Goal: Task Accomplishment & Management: Use online tool/utility

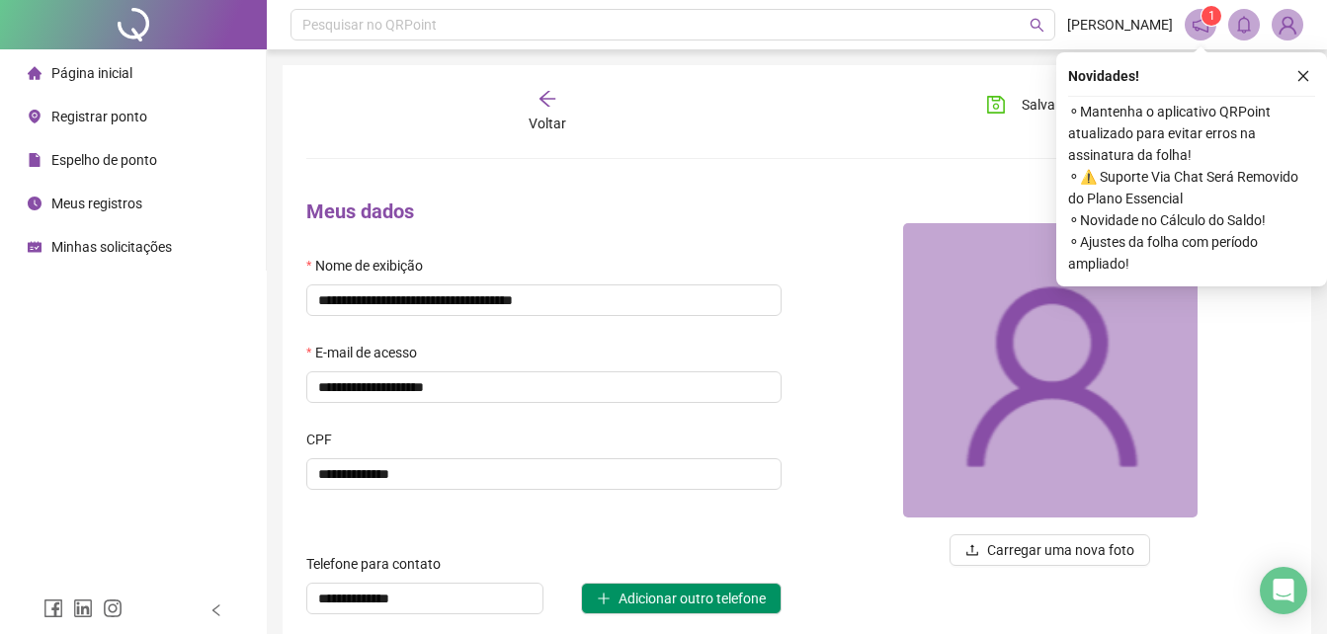
click at [109, 121] on span "Registrar ponto" at bounding box center [99, 117] width 96 height 16
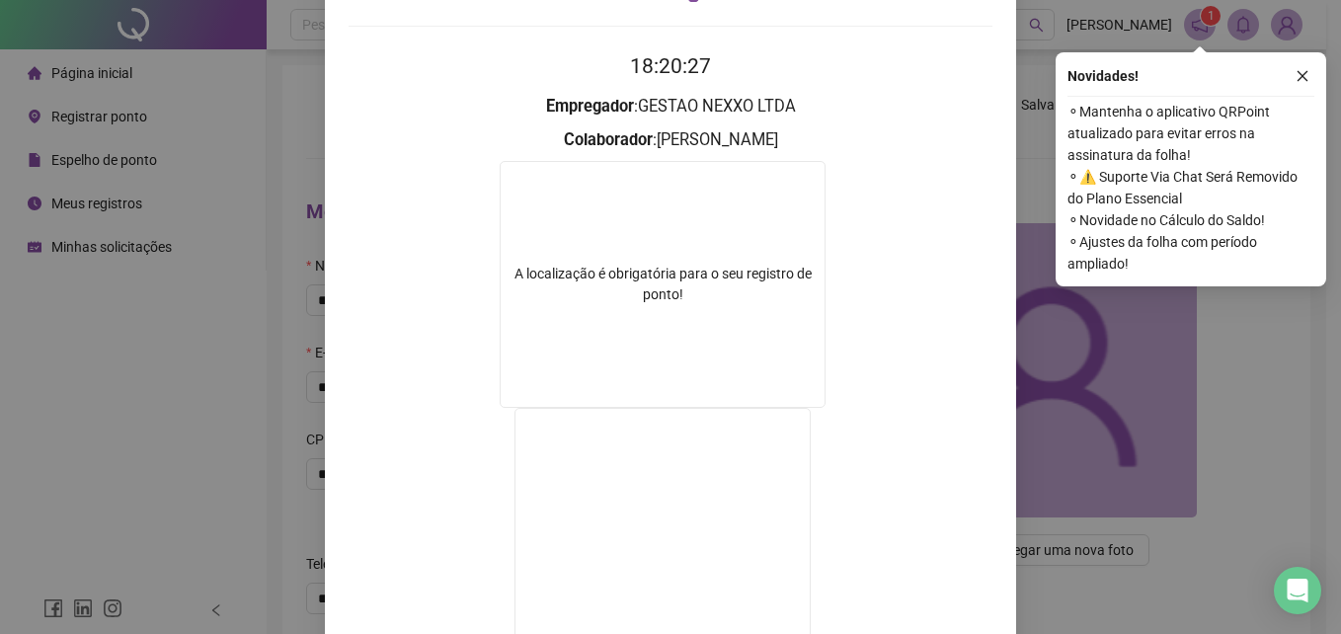
scroll to position [23, 0]
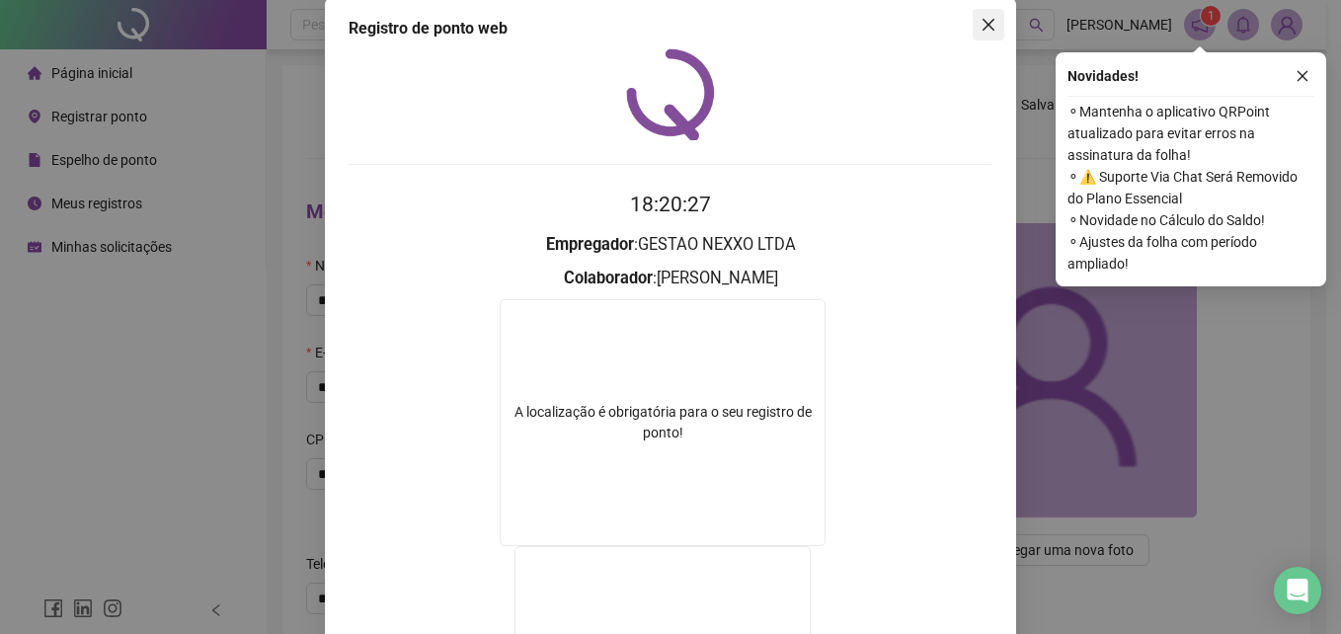
click at [983, 29] on icon "close" at bounding box center [989, 25] width 16 height 16
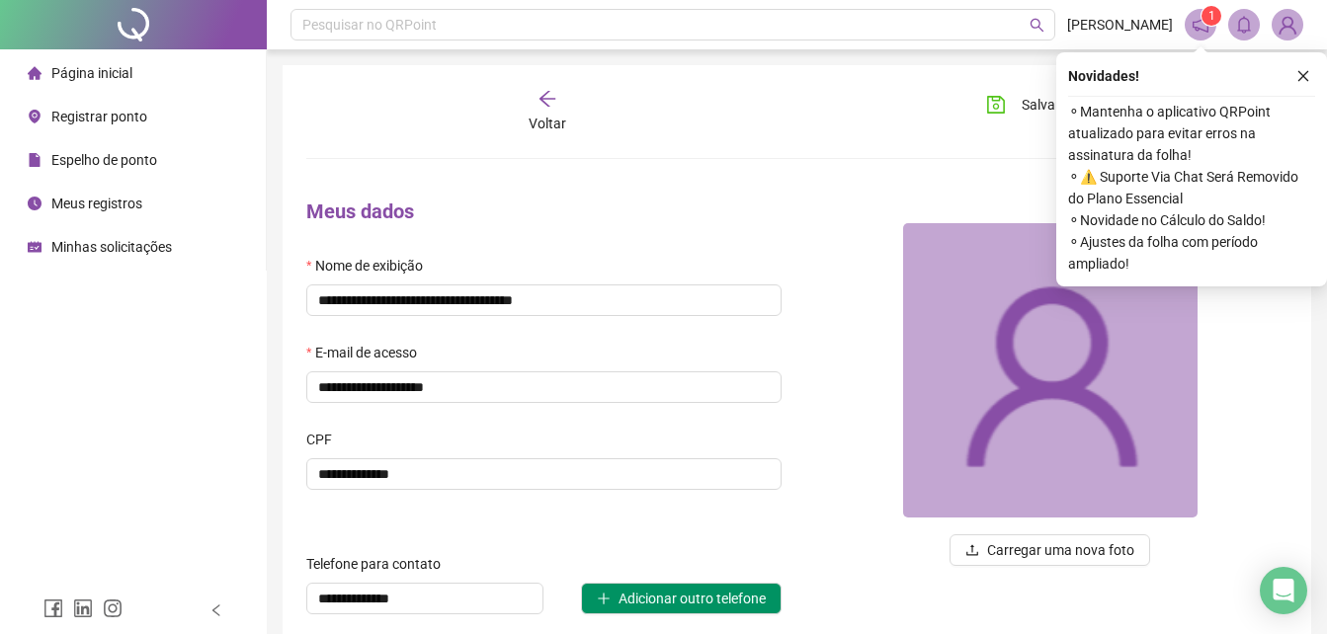
click at [148, 121] on li "Registrar ponto" at bounding box center [133, 117] width 258 height 40
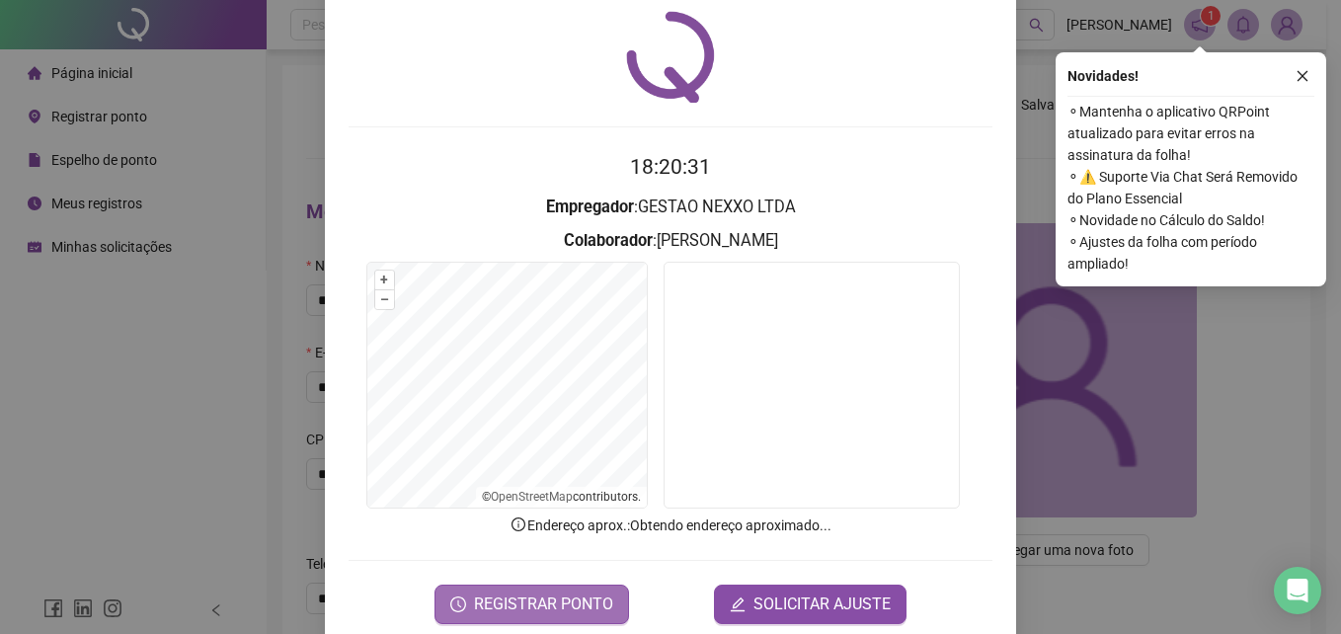
scroll to position [94, 0]
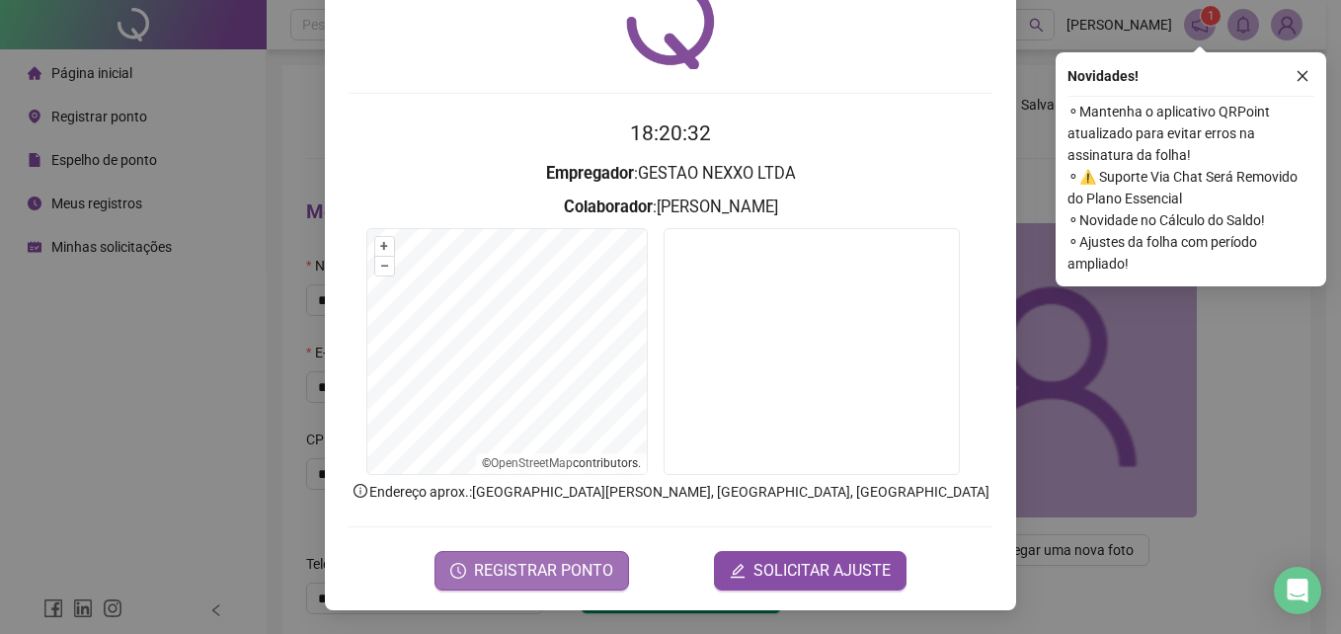
click at [518, 562] on span "REGISTRAR PONTO" at bounding box center [543, 571] width 139 height 24
